Goal: Task Accomplishment & Management: Use online tool/utility

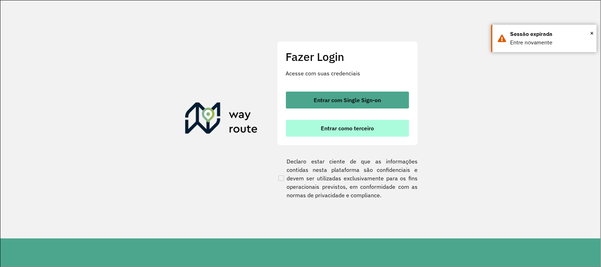
click at [326, 127] on span "Entrar como terceiro" at bounding box center [347, 128] width 53 height 6
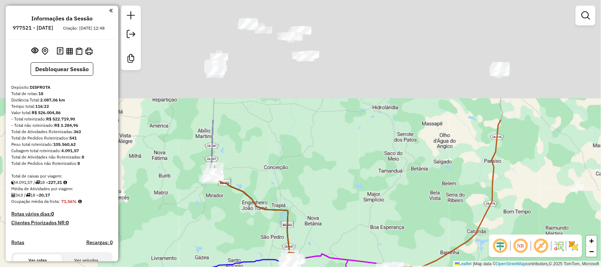
drag, startPoint x: 329, startPoint y: 51, endPoint x: 380, endPoint y: 203, distance: 159.9
click at [380, 203] on div "Janela de atendimento Grade de atendimento Capacidade Transportadoras Veículos …" at bounding box center [300, 133] width 601 height 267
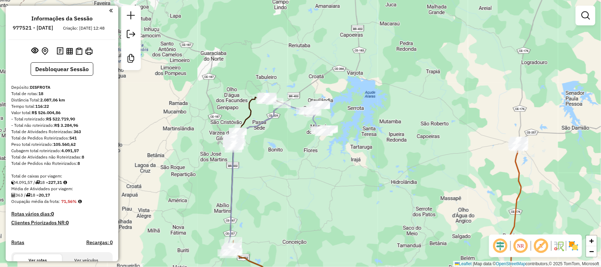
drag, startPoint x: 359, startPoint y: 188, endPoint x: 374, endPoint y: 240, distance: 54.5
click at [374, 240] on div "Janela de atendimento Grade de atendimento Capacidade Transportadoras Veículos …" at bounding box center [300, 133] width 601 height 267
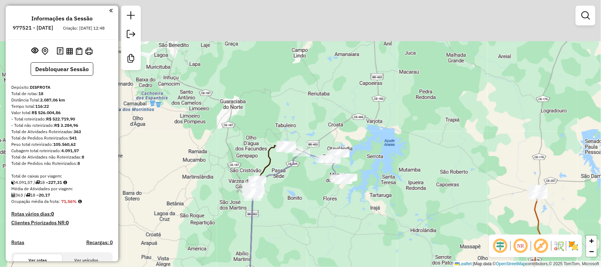
drag, startPoint x: 346, startPoint y: 228, endPoint x: 371, endPoint y: 212, distance: 28.8
click at [371, 212] on div "Janela de atendimento Grade de atendimento Capacidade Transportadoras Veículos …" at bounding box center [300, 133] width 601 height 267
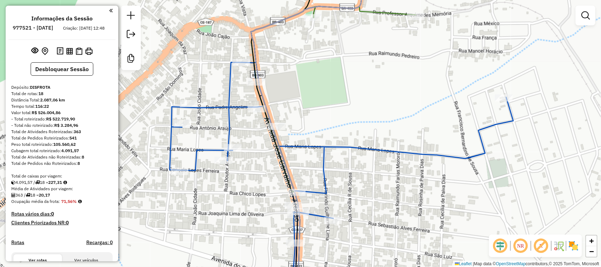
drag, startPoint x: 329, startPoint y: 168, endPoint x: 335, endPoint y: 138, distance: 29.8
click at [333, 144] on div "Janela de atendimento Grade de atendimento Capacidade Transportadoras Veículos …" at bounding box center [300, 133] width 601 height 267
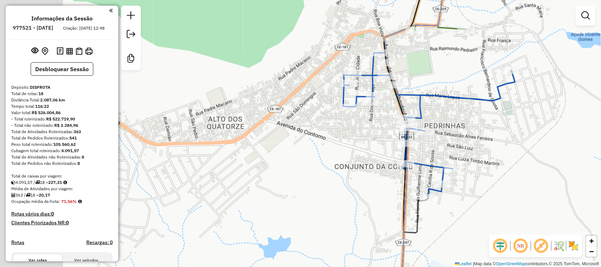
click at [489, 154] on div "Janela de atendimento Grade de atendimento Capacidade Transportadoras Veículos …" at bounding box center [300, 133] width 601 height 267
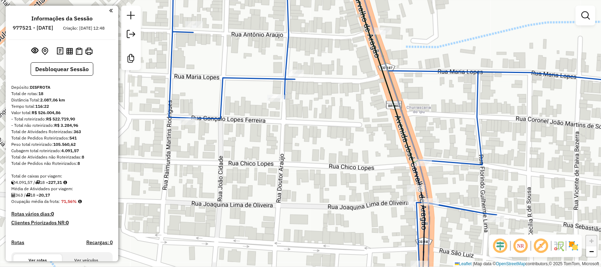
drag, startPoint x: 437, startPoint y: 104, endPoint x: 427, endPoint y: 157, distance: 53.4
click at [440, 118] on div "Janela de atendimento Grade de atendimento Capacidade Transportadoras Veículos …" at bounding box center [300, 133] width 601 height 267
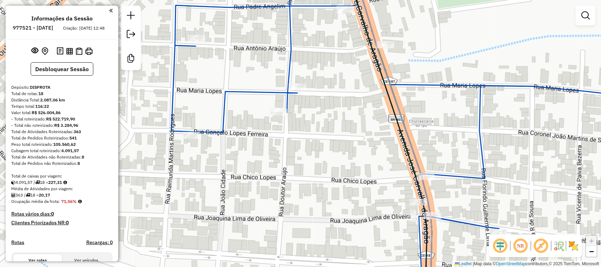
click at [437, 155] on div "Janela de atendimento Grade de atendimento Capacidade Transportadoras Veículos …" at bounding box center [300, 133] width 601 height 267
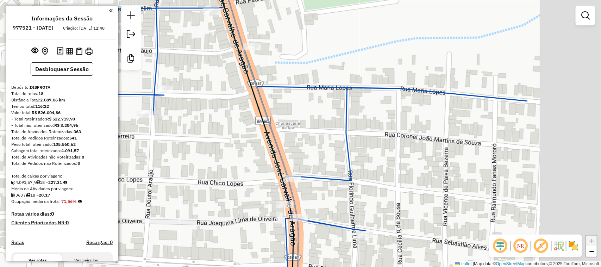
drag, startPoint x: 501, startPoint y: 94, endPoint x: 393, endPoint y: 94, distance: 108.2
click at [393, 94] on div "Janela de atendimento Grade de atendimento Capacidade Transportadoras Veículos …" at bounding box center [300, 133] width 601 height 267
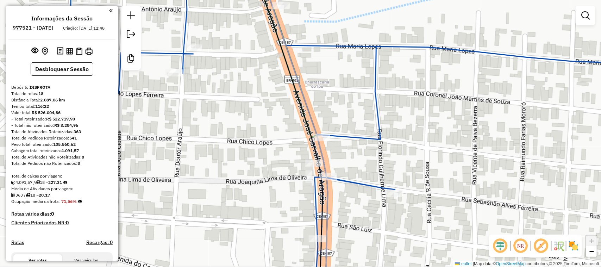
drag, startPoint x: 464, startPoint y: 94, endPoint x: 328, endPoint y: 103, distance: 136.0
click at [329, 103] on div "Janela de atendimento Grade de atendimento Capacidade Transportadoras Veículos …" at bounding box center [300, 133] width 601 height 267
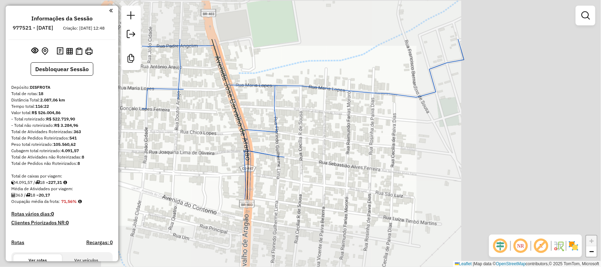
click at [394, 120] on div "Janela de atendimento Grade de atendimento Capacidade Transportadoras Veículos …" at bounding box center [300, 133] width 601 height 267
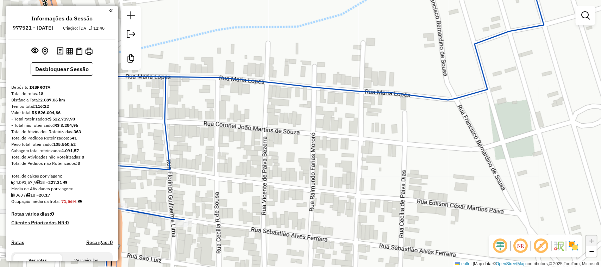
drag, startPoint x: 283, startPoint y: 92, endPoint x: 308, endPoint y: 91, distance: 25.4
click at [285, 92] on div "Janela de atendimento Grade de atendimento Capacidade Transportadoras Veículos …" at bounding box center [300, 133] width 601 height 267
drag, startPoint x: 420, startPoint y: 93, endPoint x: 367, endPoint y: 112, distance: 55.9
click at [365, 112] on icon at bounding box center [242, 133] width 605 height 321
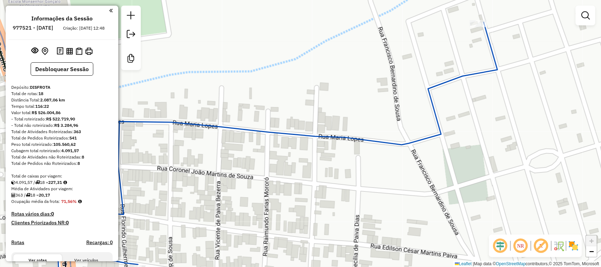
click at [497, 80] on div "Janela de atendimento Grade de atendimento Capacidade Transportadoras Veículos …" at bounding box center [300, 133] width 601 height 267
